Goal: Information Seeking & Learning: Learn about a topic

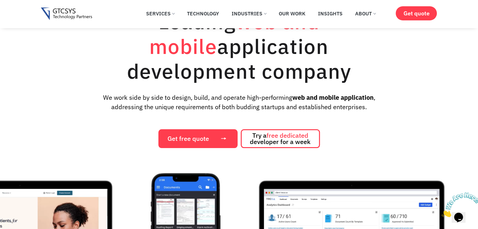
scroll to position [31, 0]
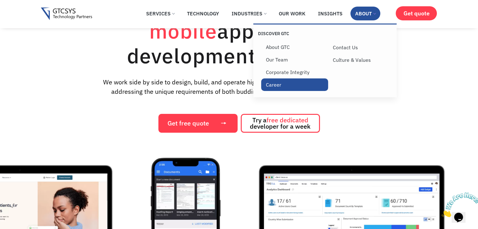
click at [276, 85] on link "Career" at bounding box center [294, 85] width 67 height 13
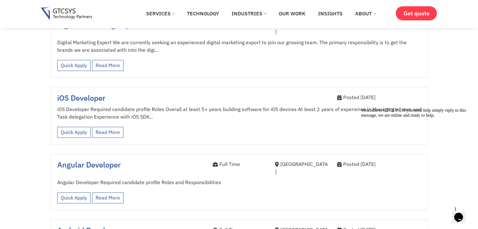
scroll to position [691, 0]
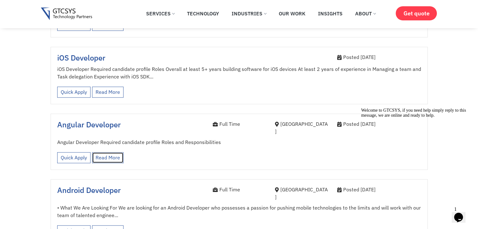
click at [115, 152] on link "Read More" at bounding box center [107, 157] width 31 height 11
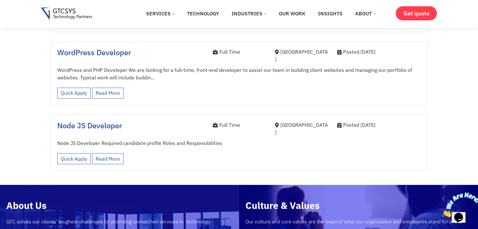
scroll to position [1037, 0]
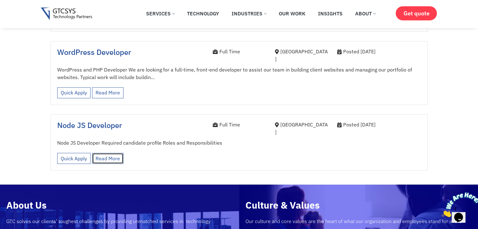
click at [120, 153] on link "Read More" at bounding box center [107, 158] width 31 height 11
